Goal: Transaction & Acquisition: Purchase product/service

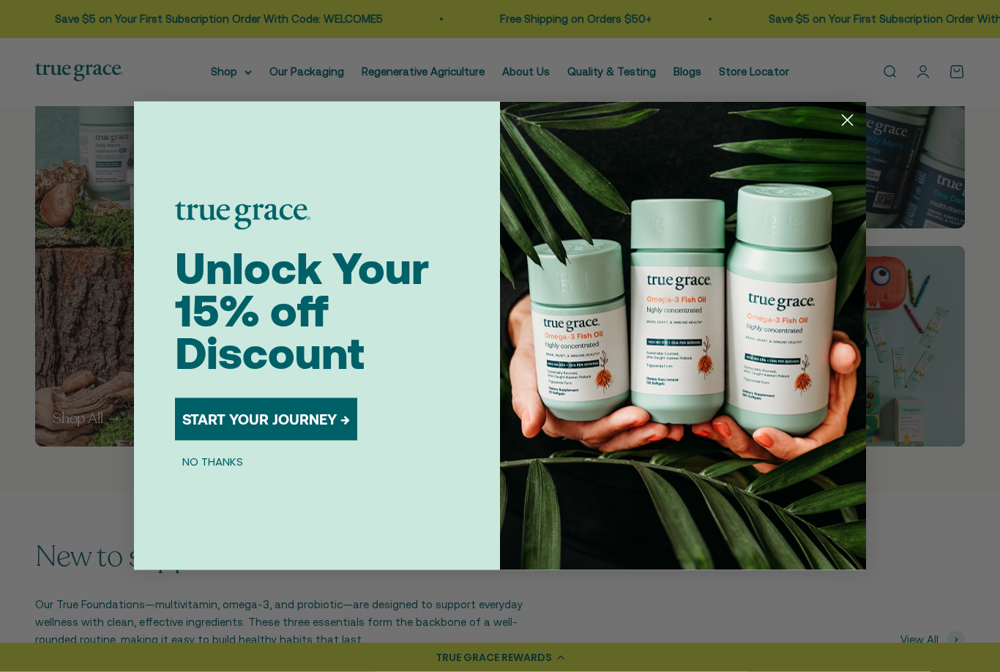
scroll to position [809, 0]
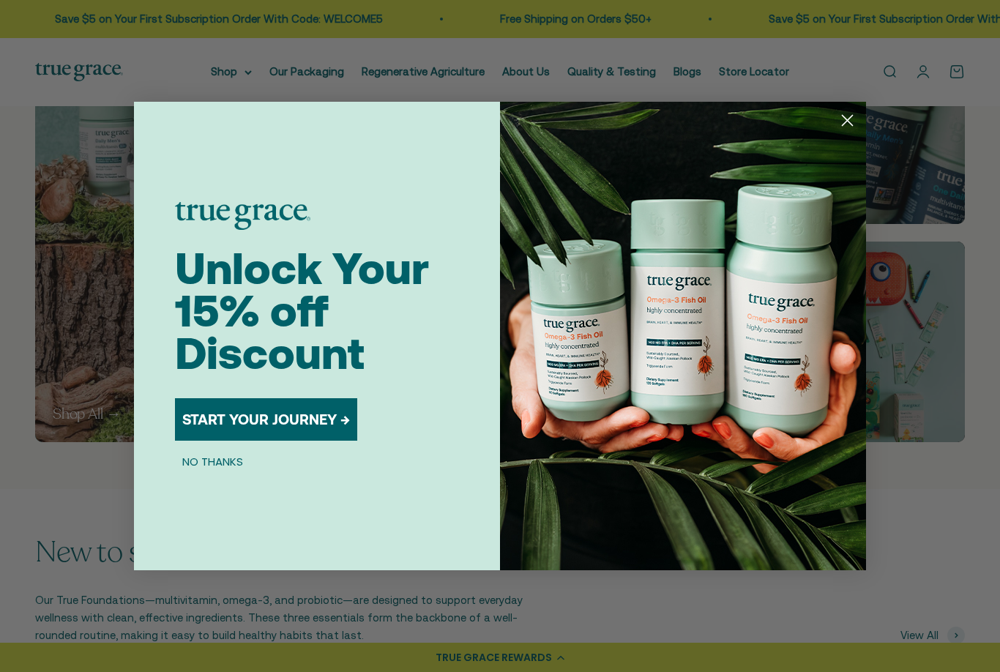
click at [848, 132] on circle "Close dialog" at bounding box center [847, 120] width 24 height 24
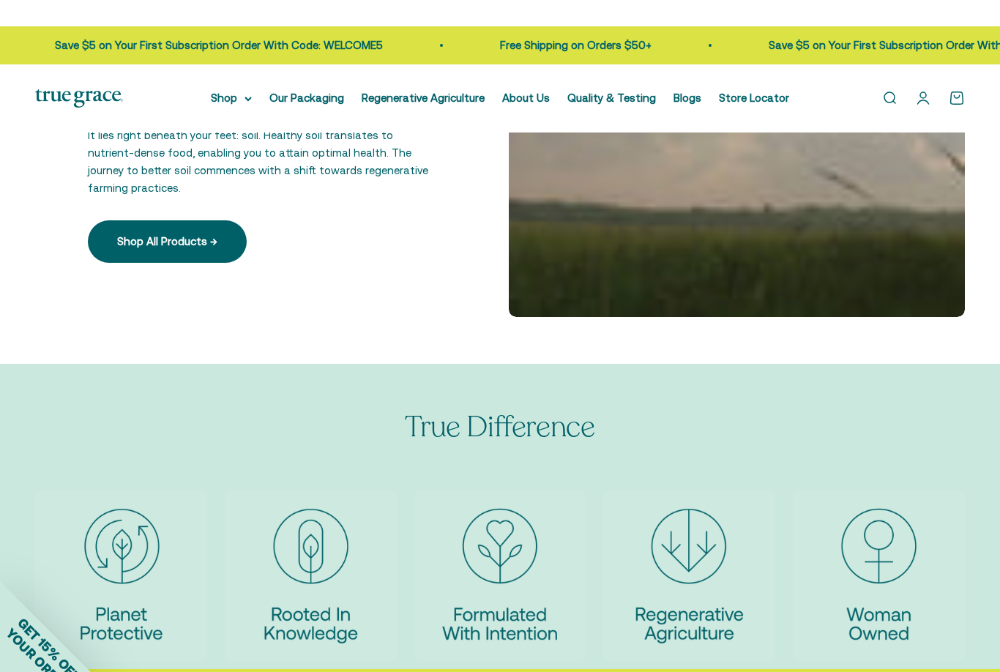
scroll to position [2549, 0]
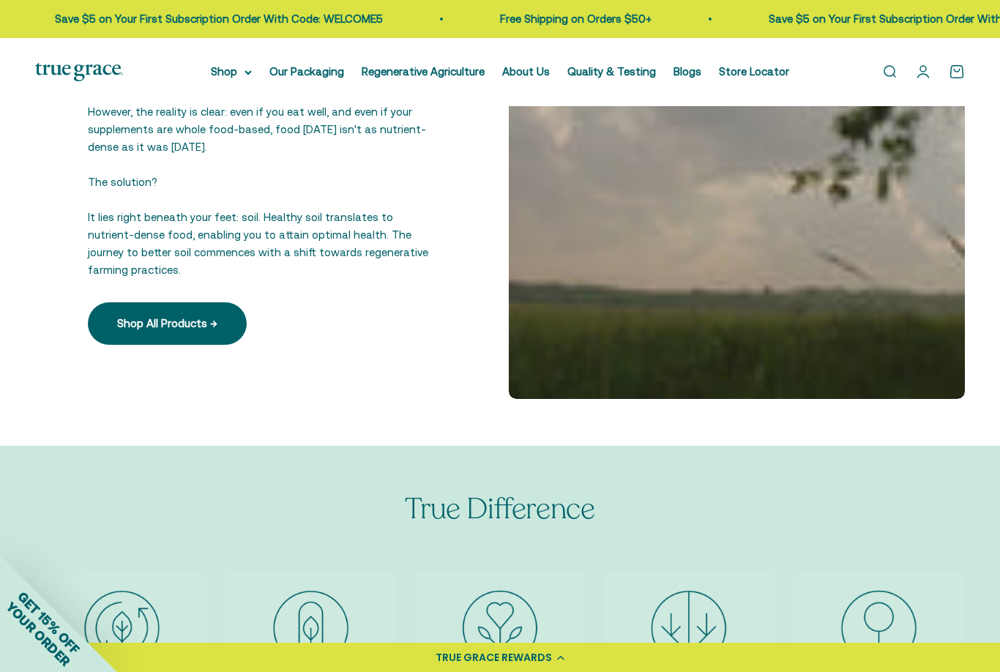
click at [228, 317] on link "Shop All Products →" at bounding box center [167, 323] width 159 height 42
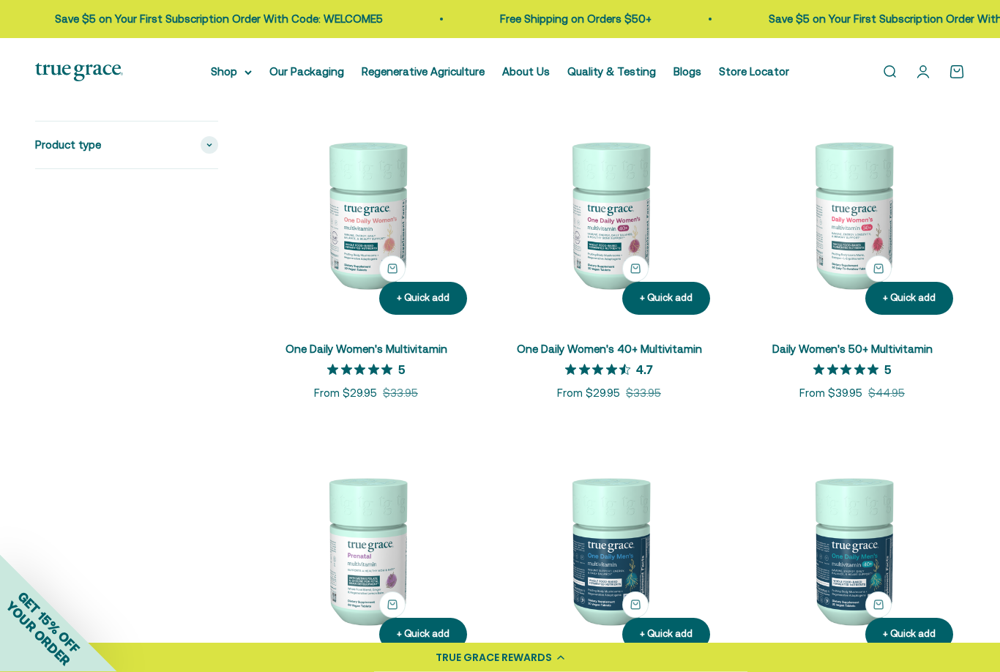
scroll to position [302, 0]
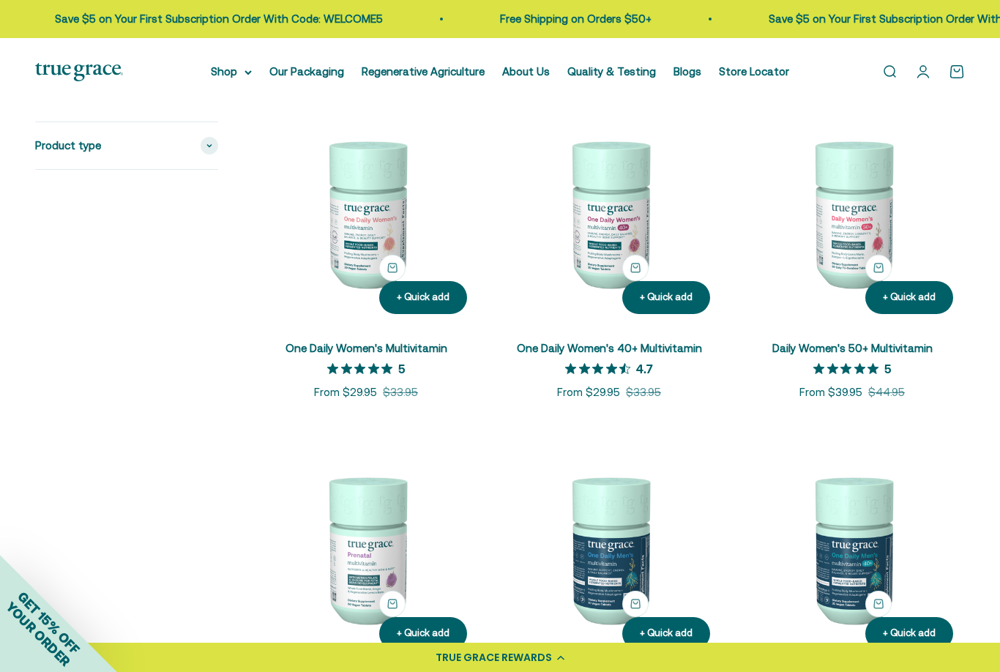
click at [365, 263] on img at bounding box center [365, 212] width 225 height 225
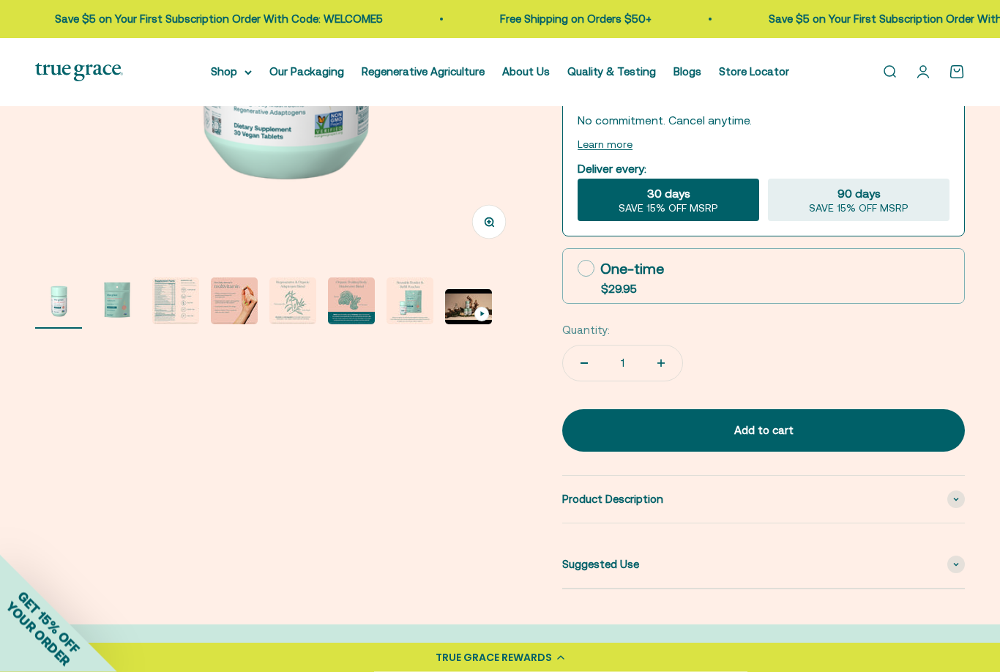
scroll to position [373, 0]
click at [744, 497] on div "Product Description" at bounding box center [763, 499] width 403 height 47
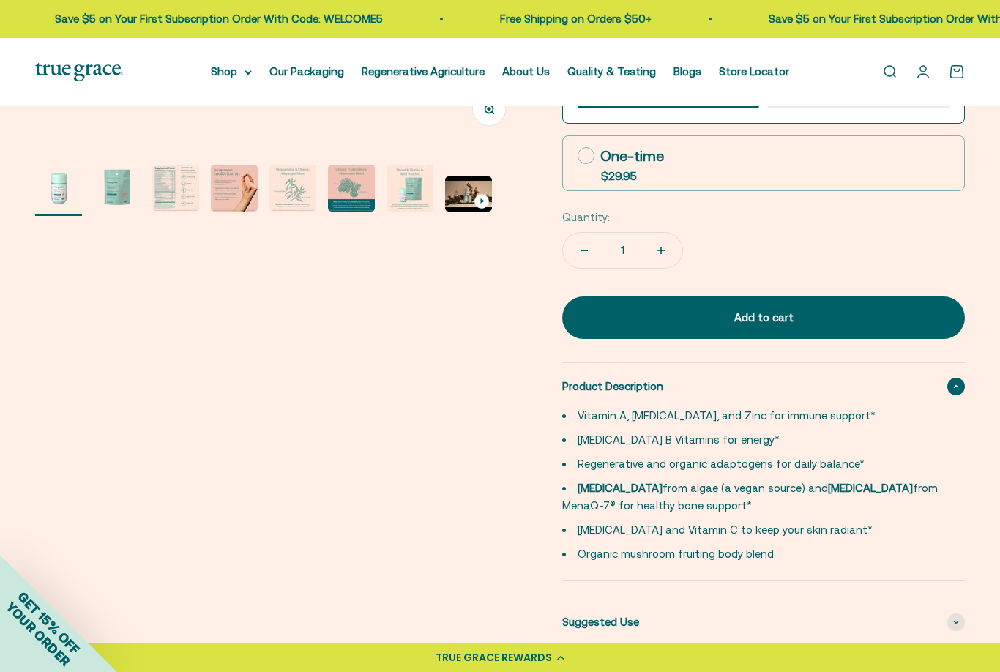
scroll to position [485, 0]
click at [602, 620] on span "Suggested Use" at bounding box center [600, 623] width 77 height 18
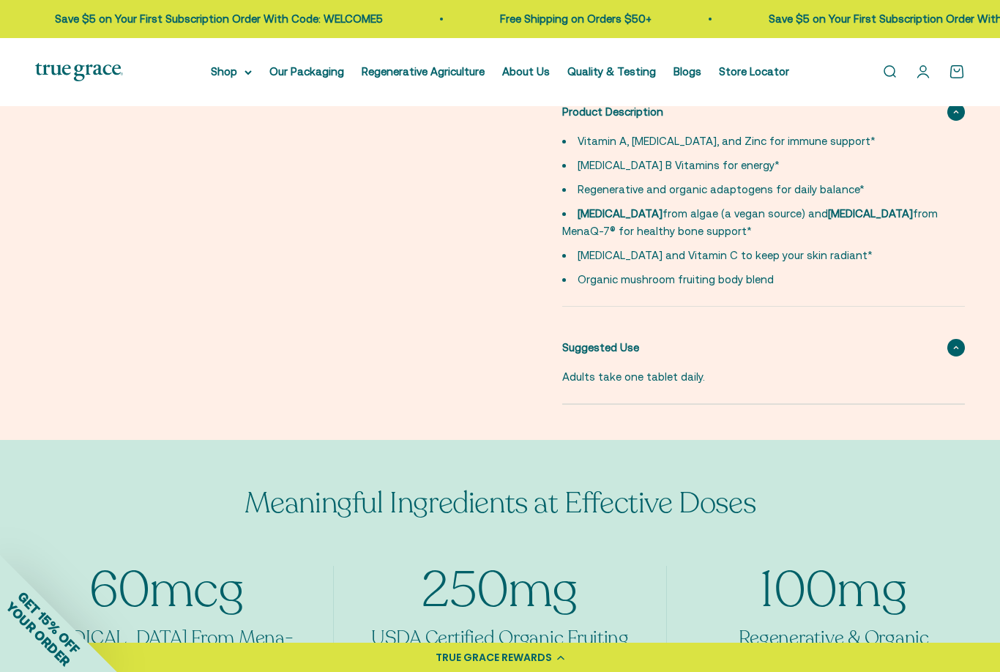
scroll to position [760, 0]
